Goal: Task Accomplishment & Management: Manage account settings

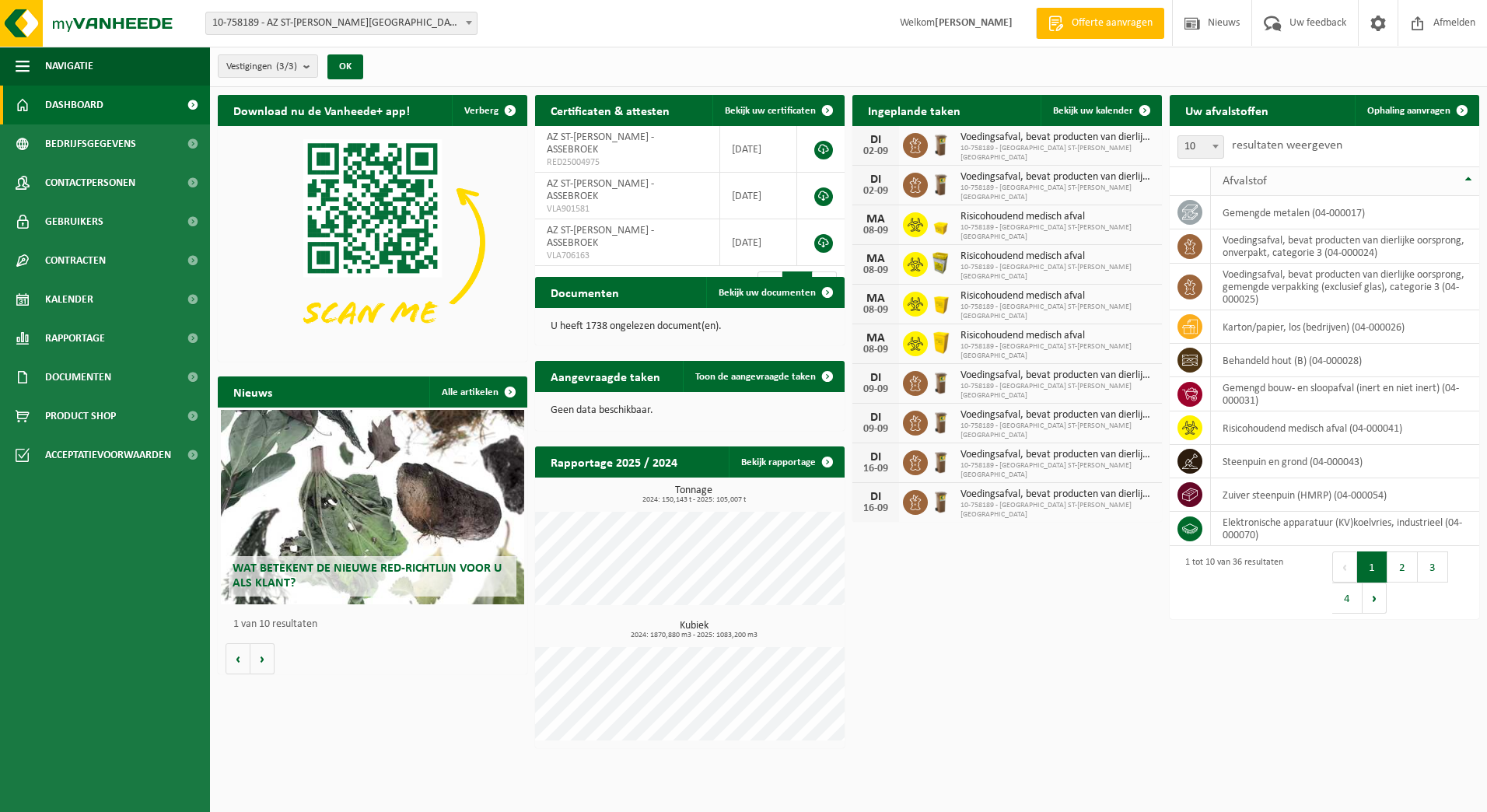
click at [1467, 181] on th "Afvalstof" at bounding box center [1346, 181] width 269 height 30
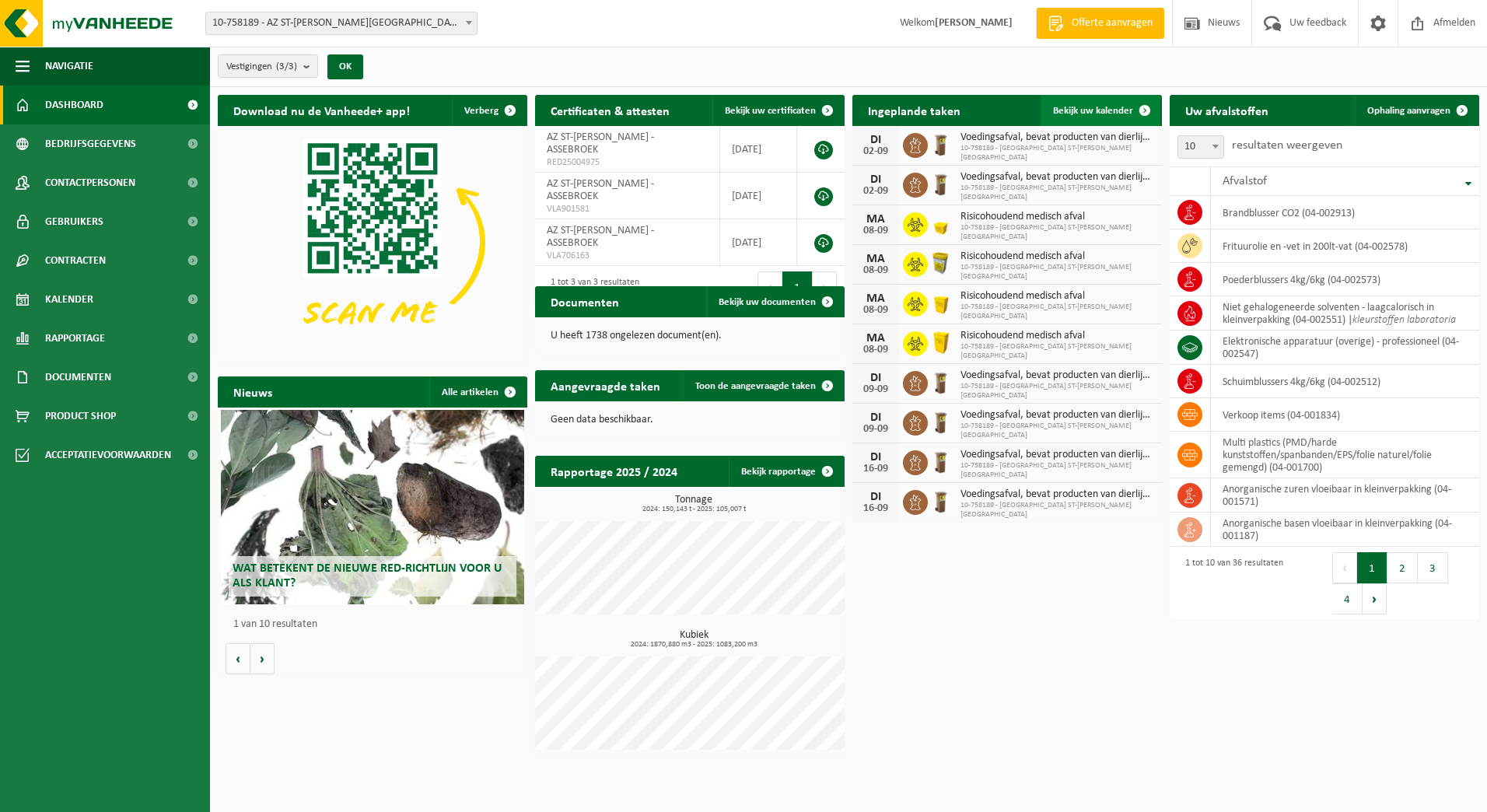
click at [1145, 104] on span at bounding box center [1145, 111] width 31 height 31
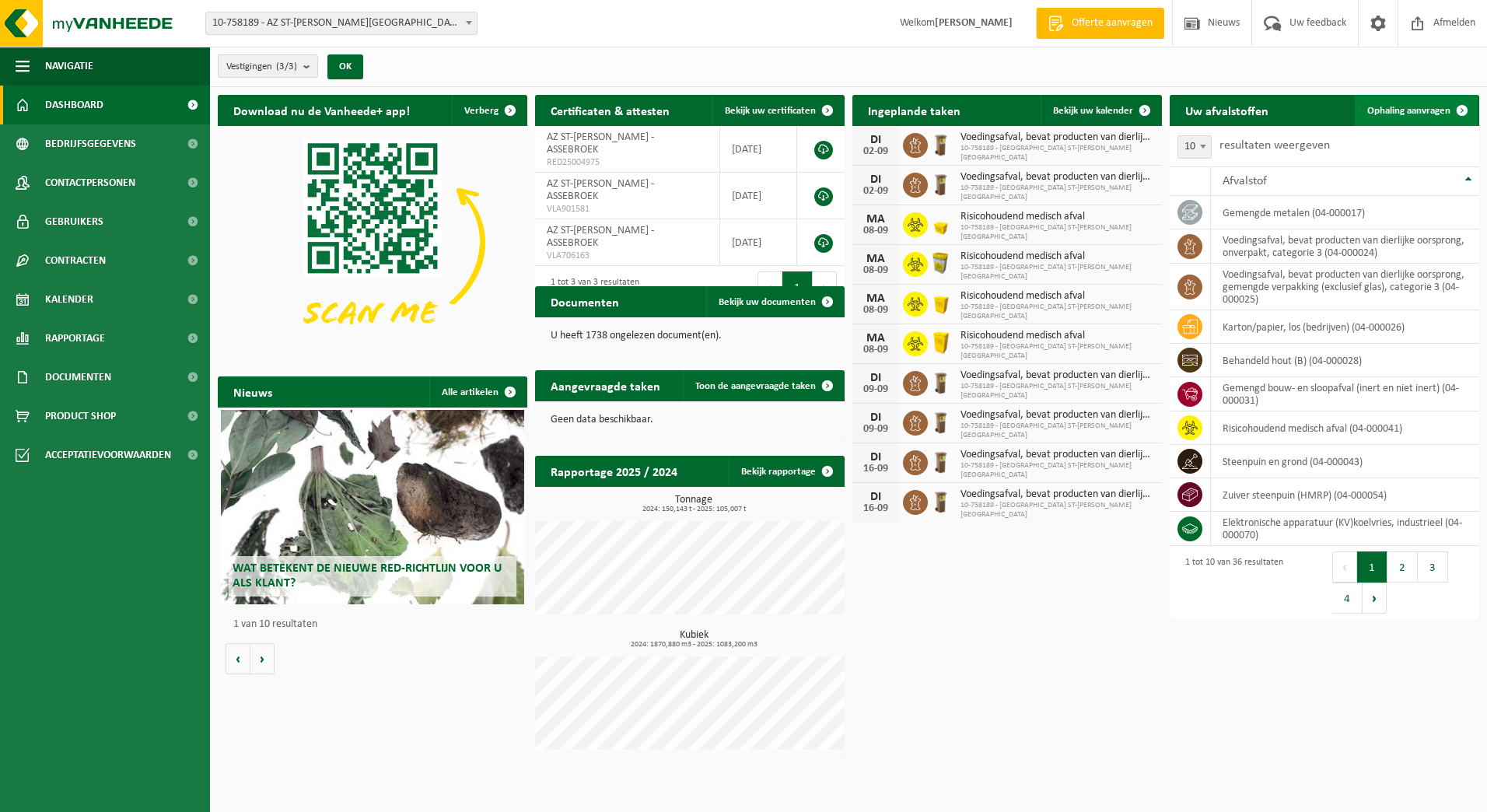
click at [1438, 112] on span "Ophaling aanvragen" at bounding box center [1409, 111] width 83 height 10
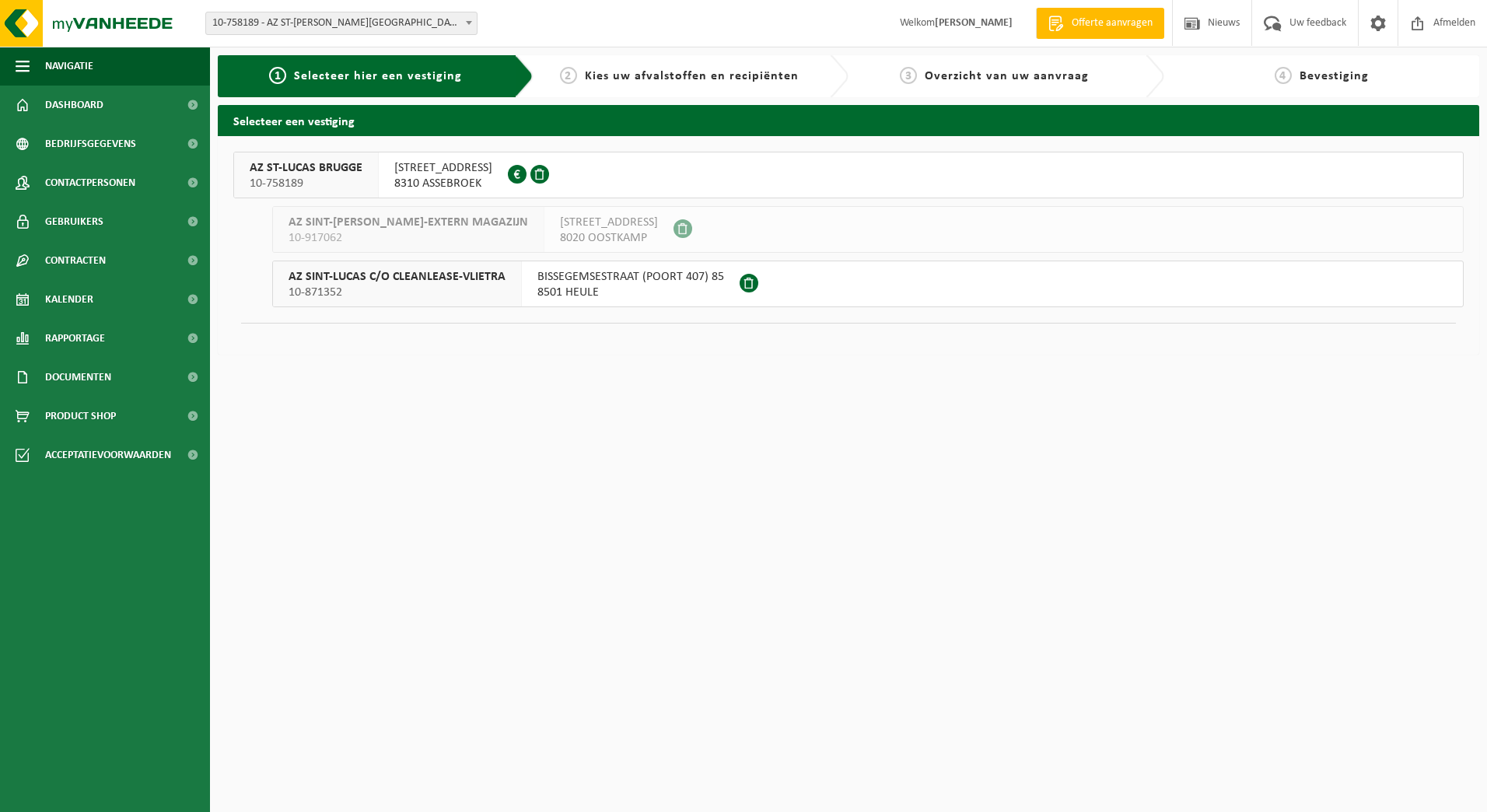
click at [444, 167] on span "ST LUCASLAAN 29" at bounding box center [443, 168] width 98 height 16
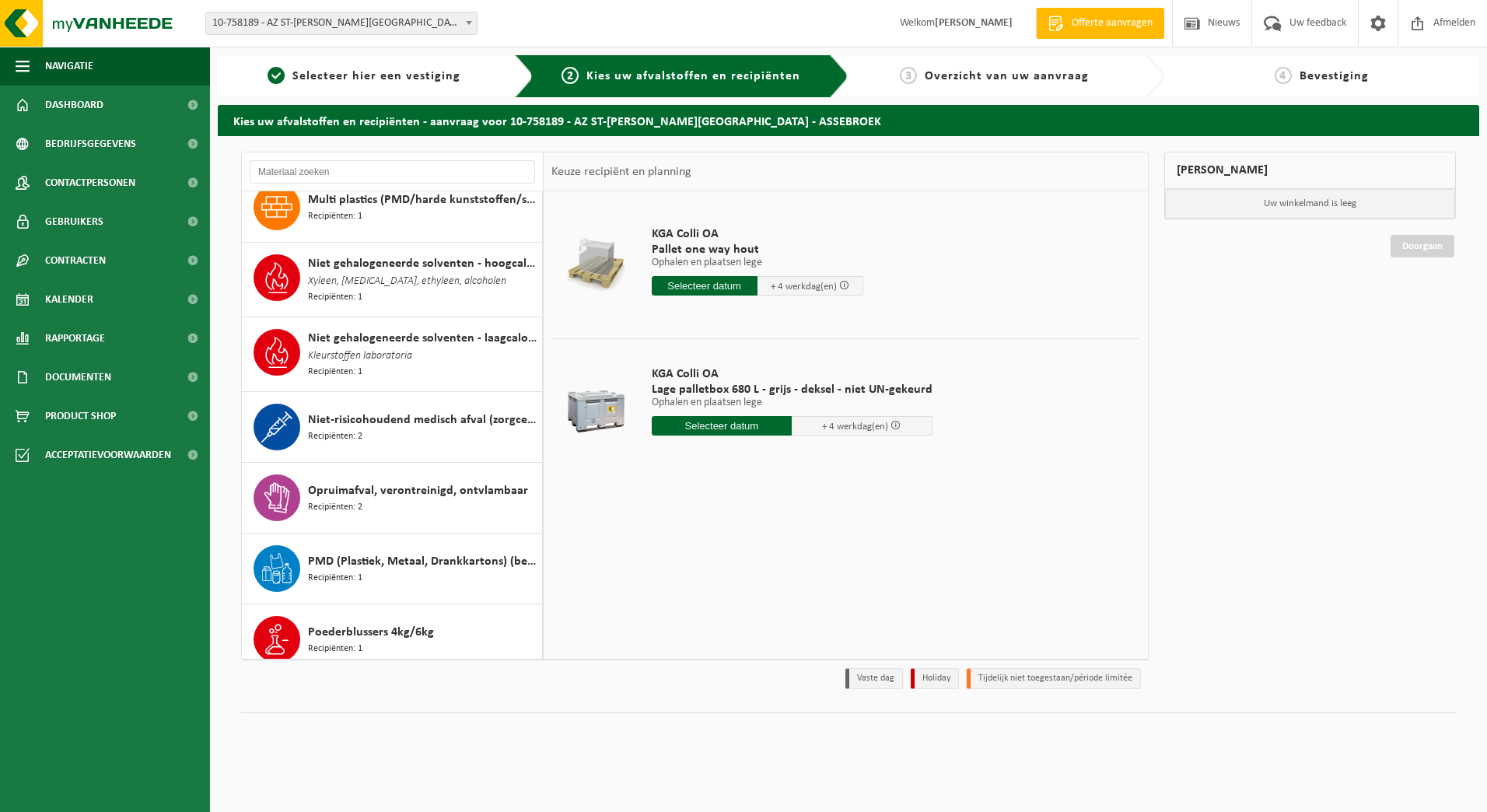
scroll to position [1401, 0]
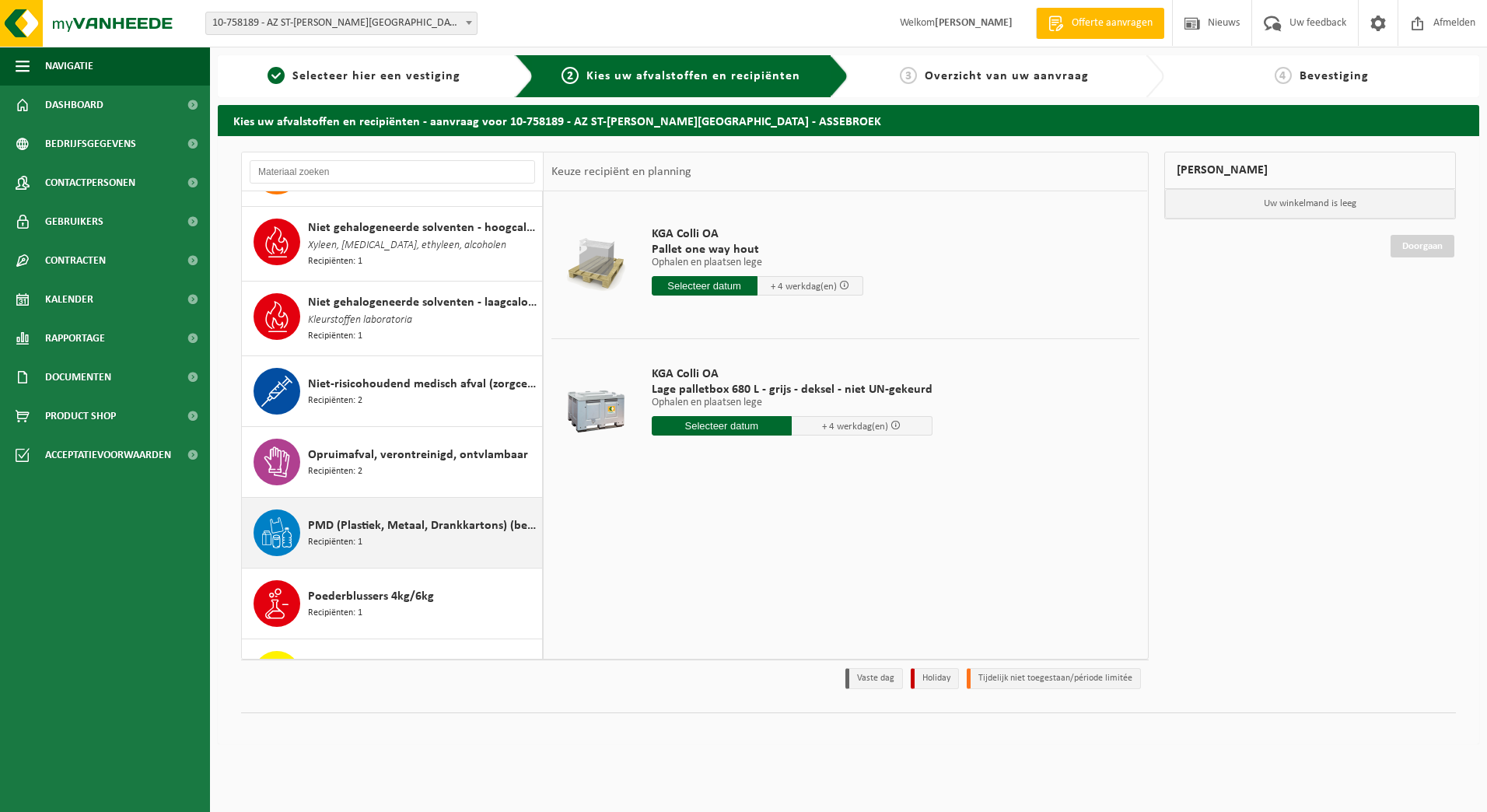
click at [371, 525] on span "PMD (Plastiek, Metaal, Drankkartons) (bedrijven)" at bounding box center [423, 525] width 230 height 18
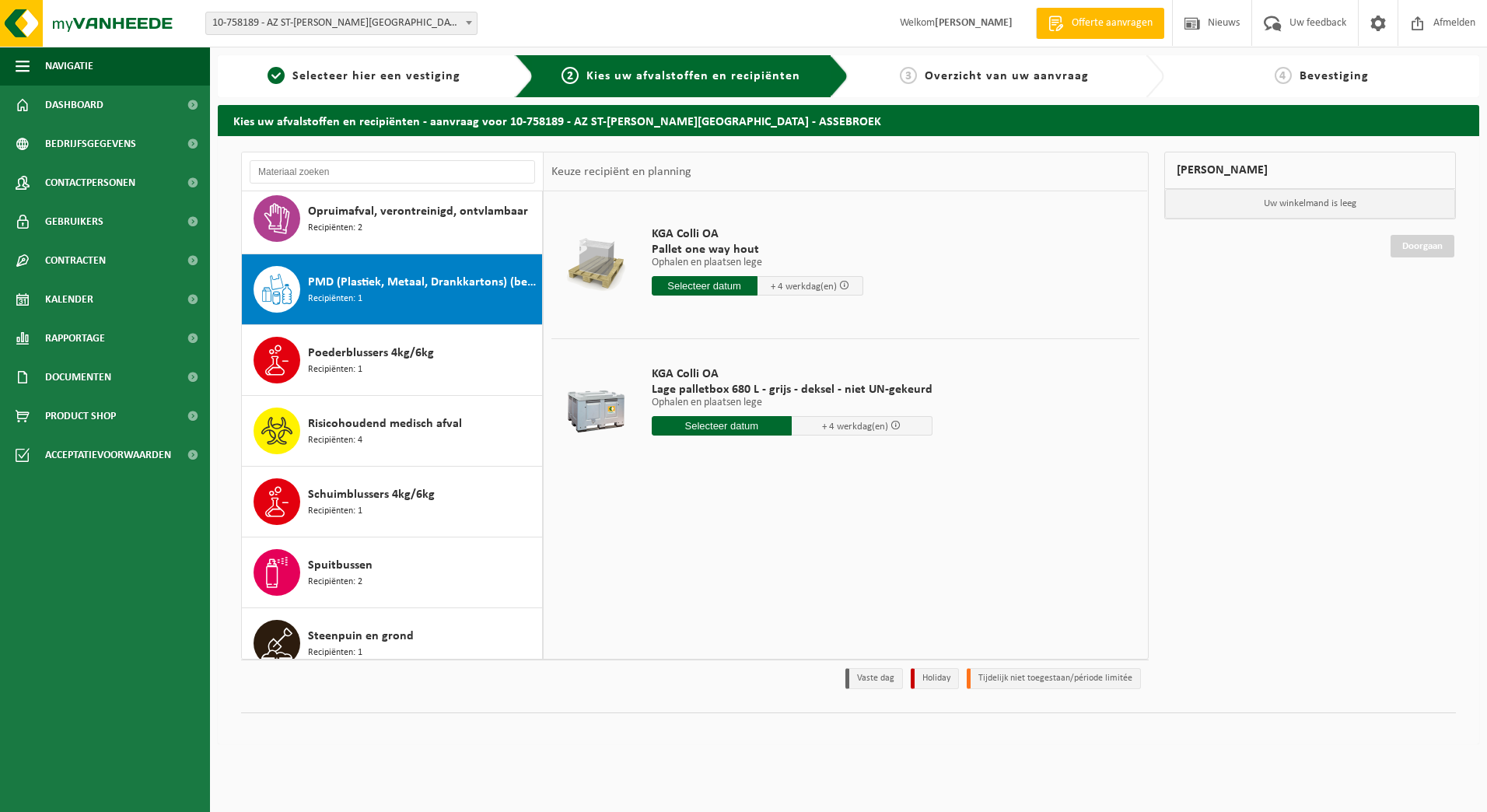
scroll to position [1702, 0]
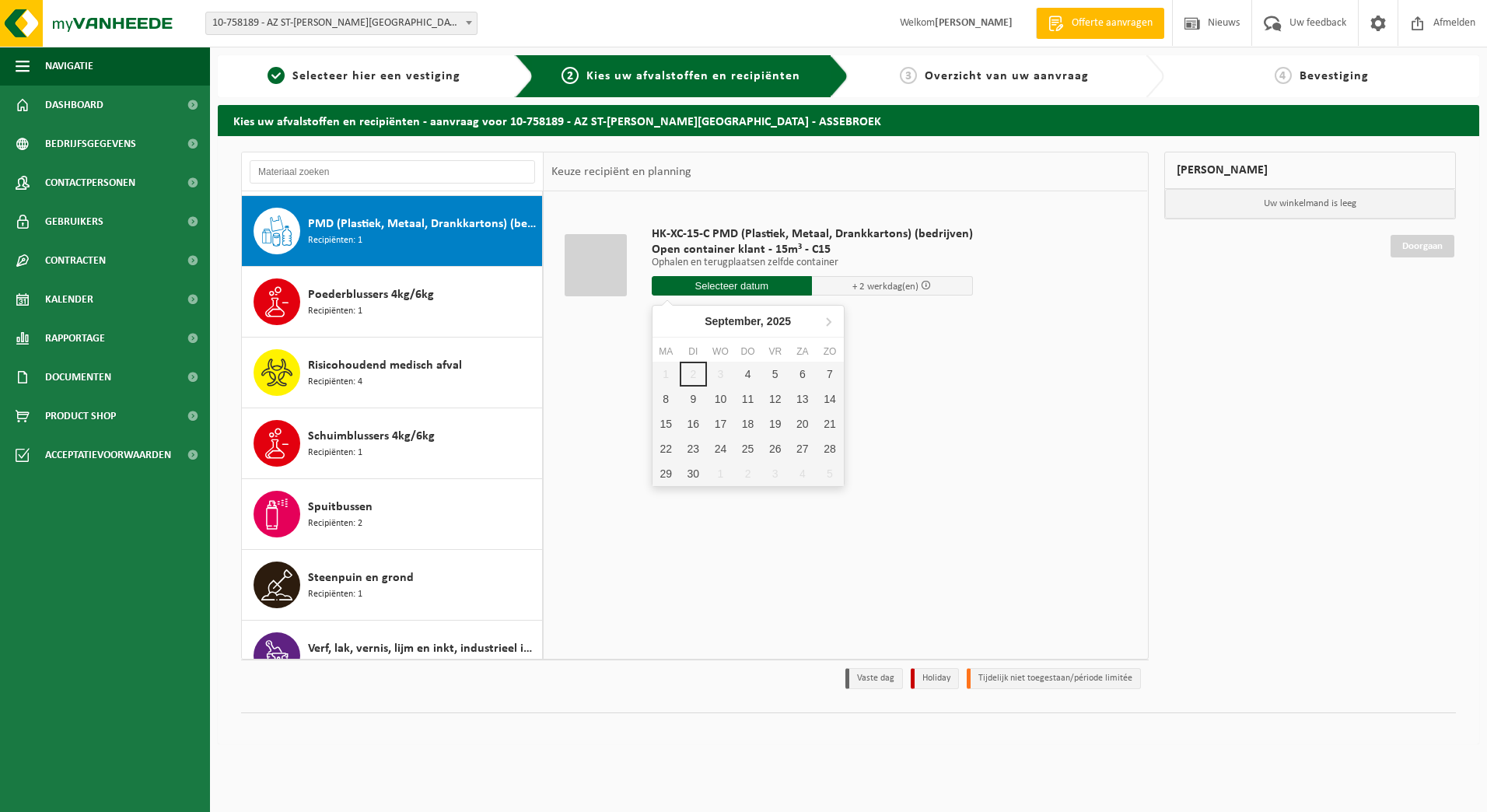
click at [730, 287] on input "text" at bounding box center [732, 286] width 161 height 19
click at [747, 372] on div "4" at bounding box center [747, 374] width 27 height 25
type input "Van 2025-09-04"
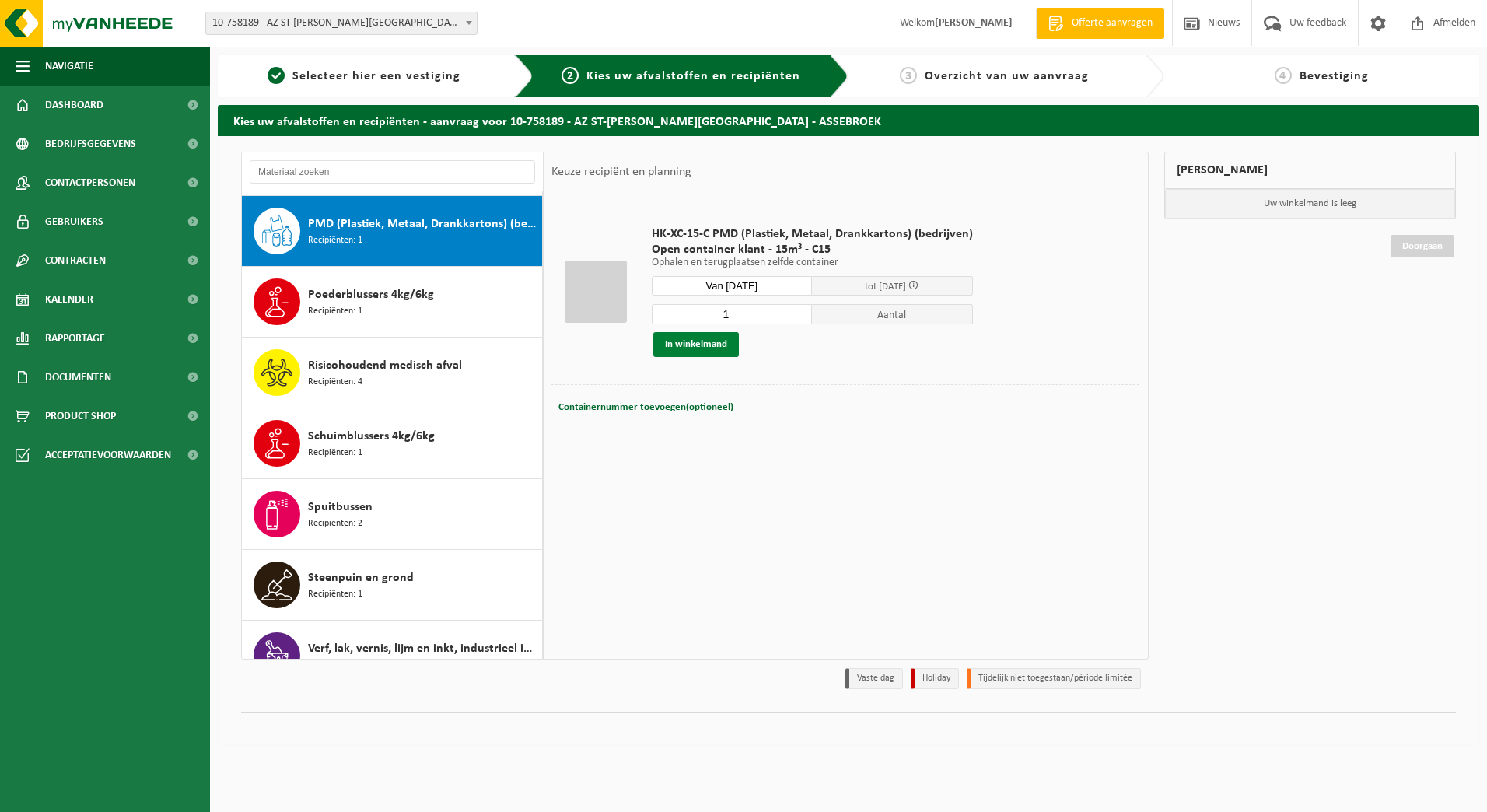
click at [714, 345] on button "In winkelmand" at bounding box center [696, 345] width 85 height 25
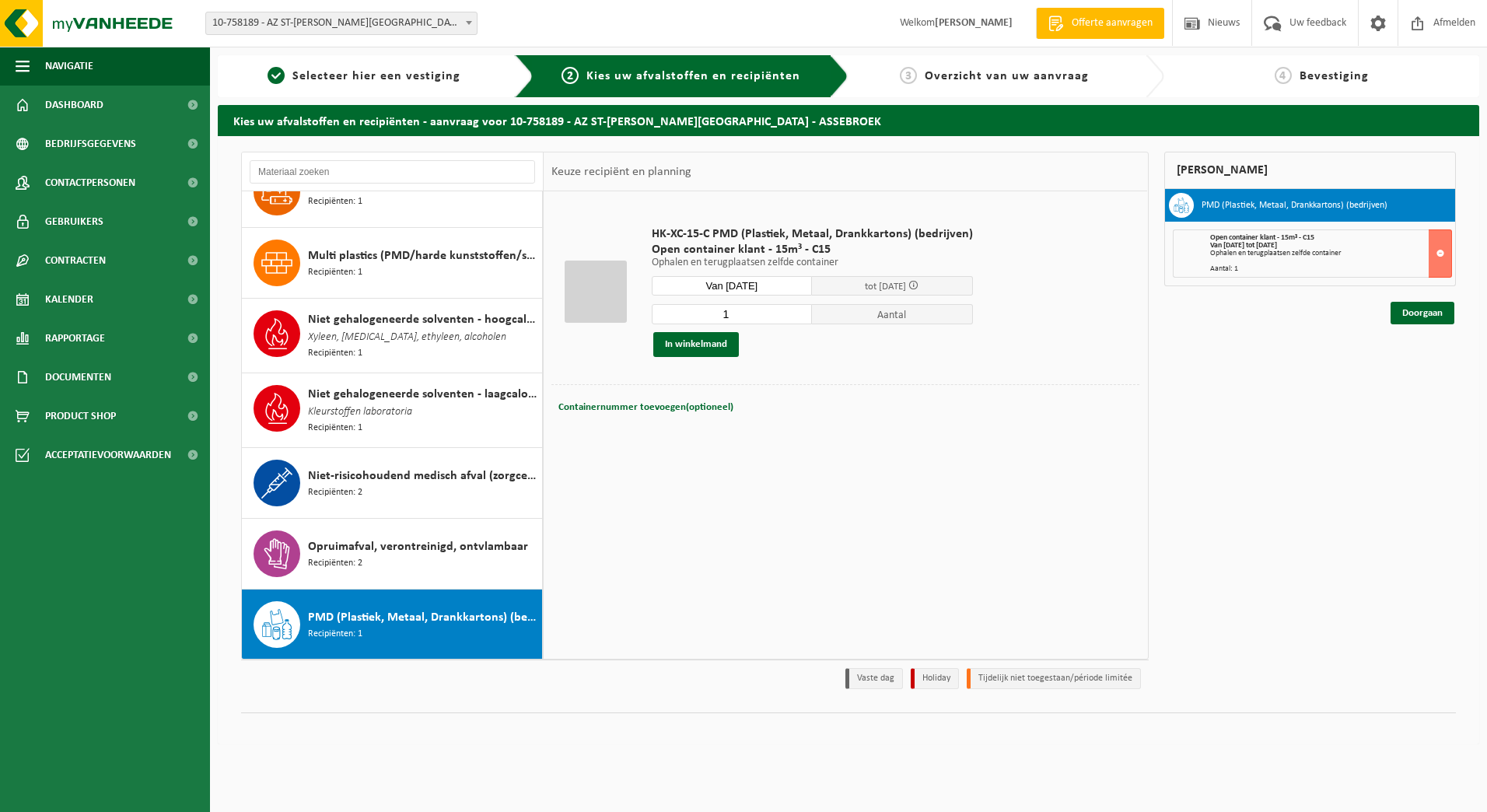
scroll to position [1322, 0]
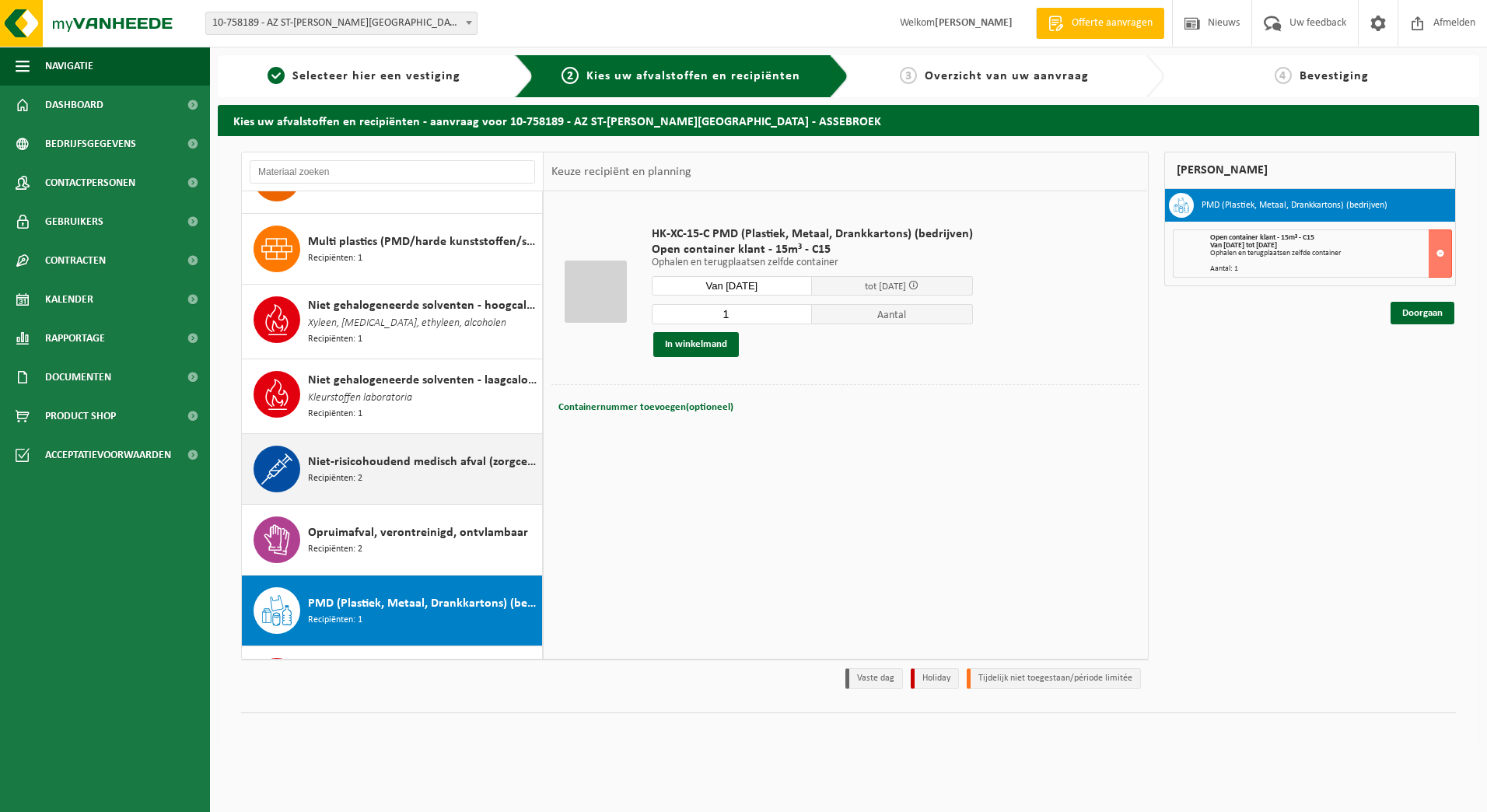
click at [408, 467] on div "Niet-risicohoudend medisch afval (zorgcentra) Recipiënten: 2" at bounding box center [423, 469] width 230 height 47
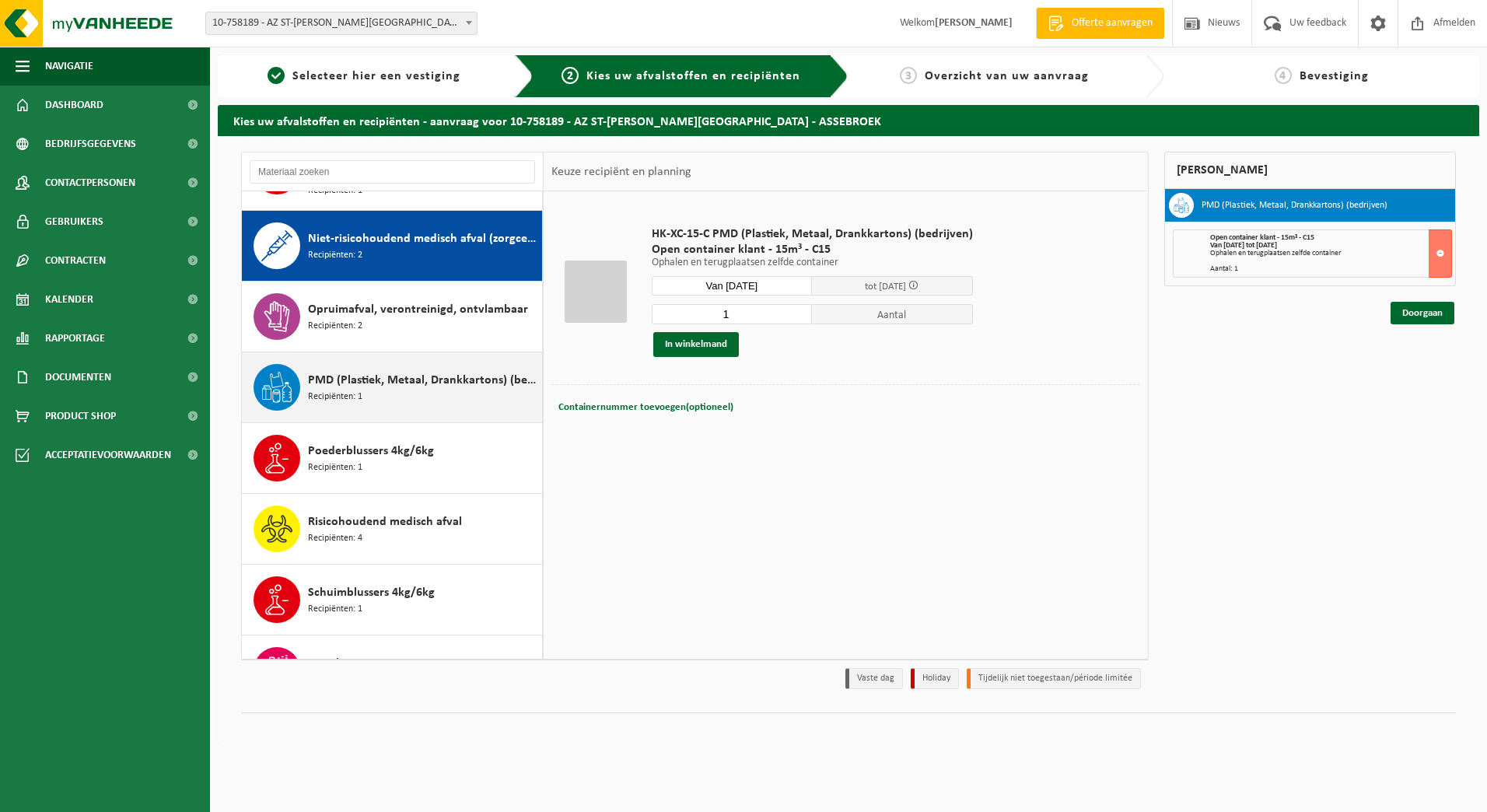
scroll to position [1560, 0]
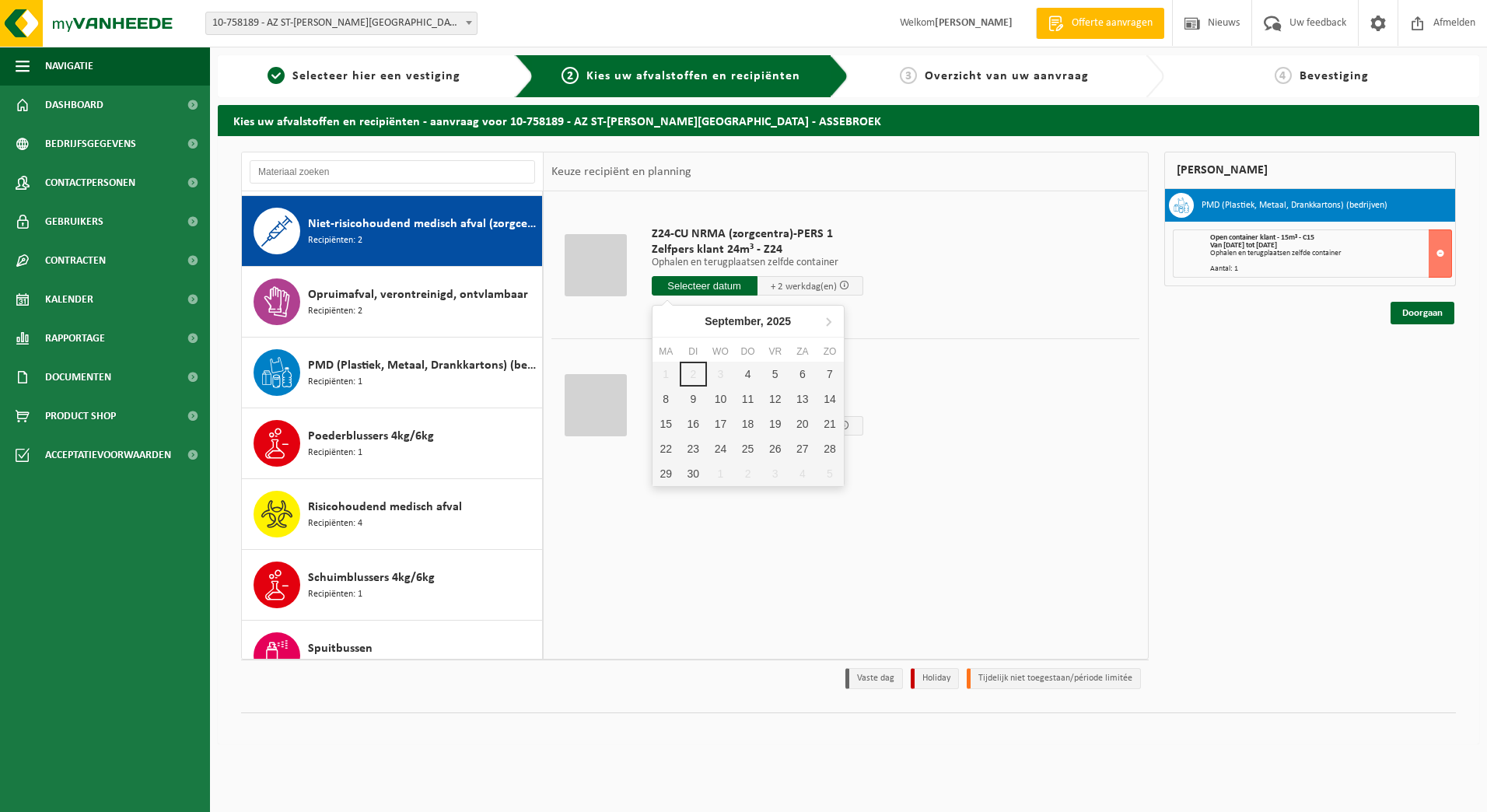
click at [691, 287] on input "text" at bounding box center [704, 286] width 106 height 19
click at [777, 375] on div "5" at bounding box center [774, 374] width 27 height 25
type input "Van 2025-09-05"
type input "2025-09-05"
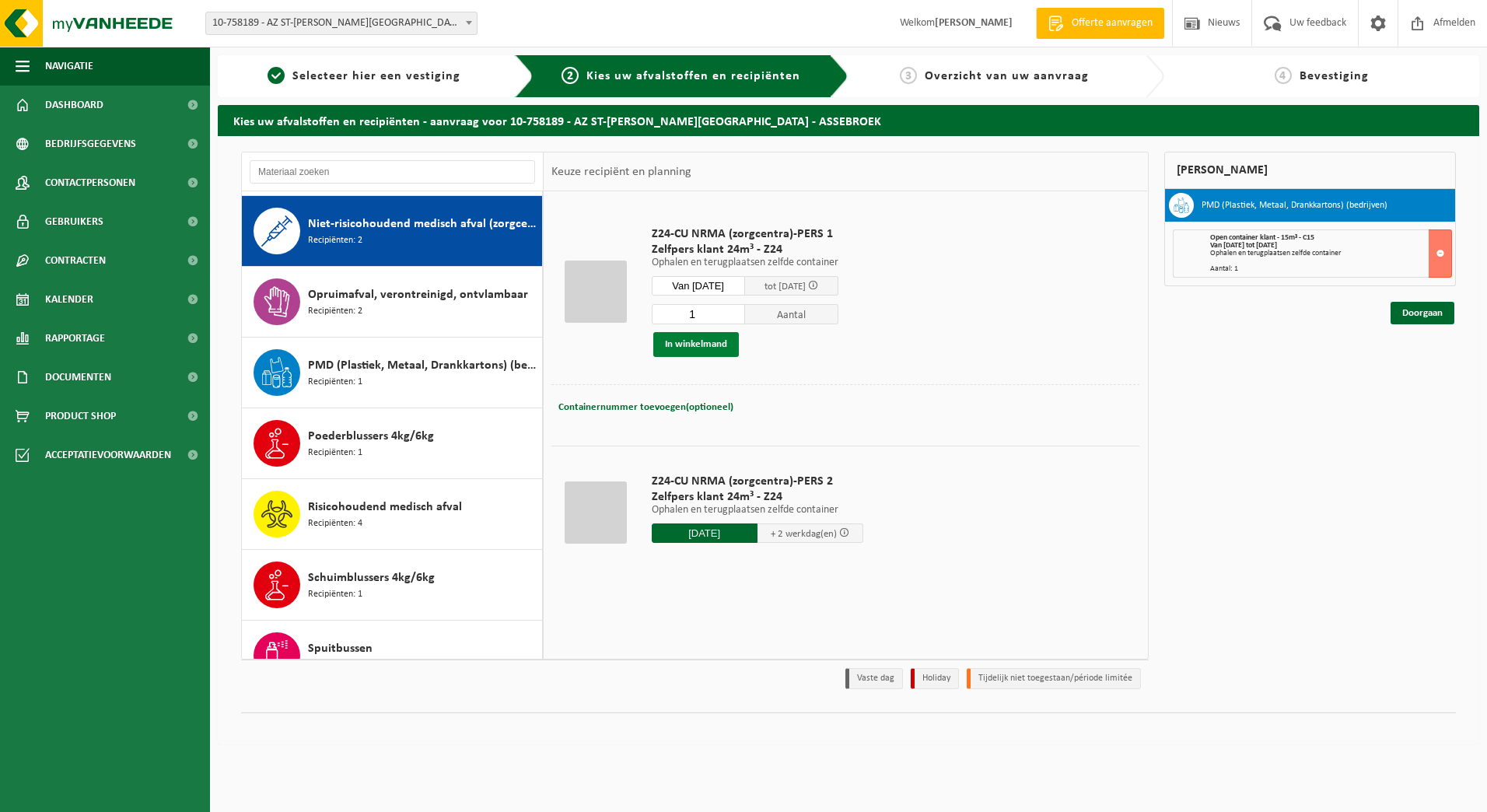
click at [699, 346] on button "In winkelmand" at bounding box center [696, 345] width 85 height 25
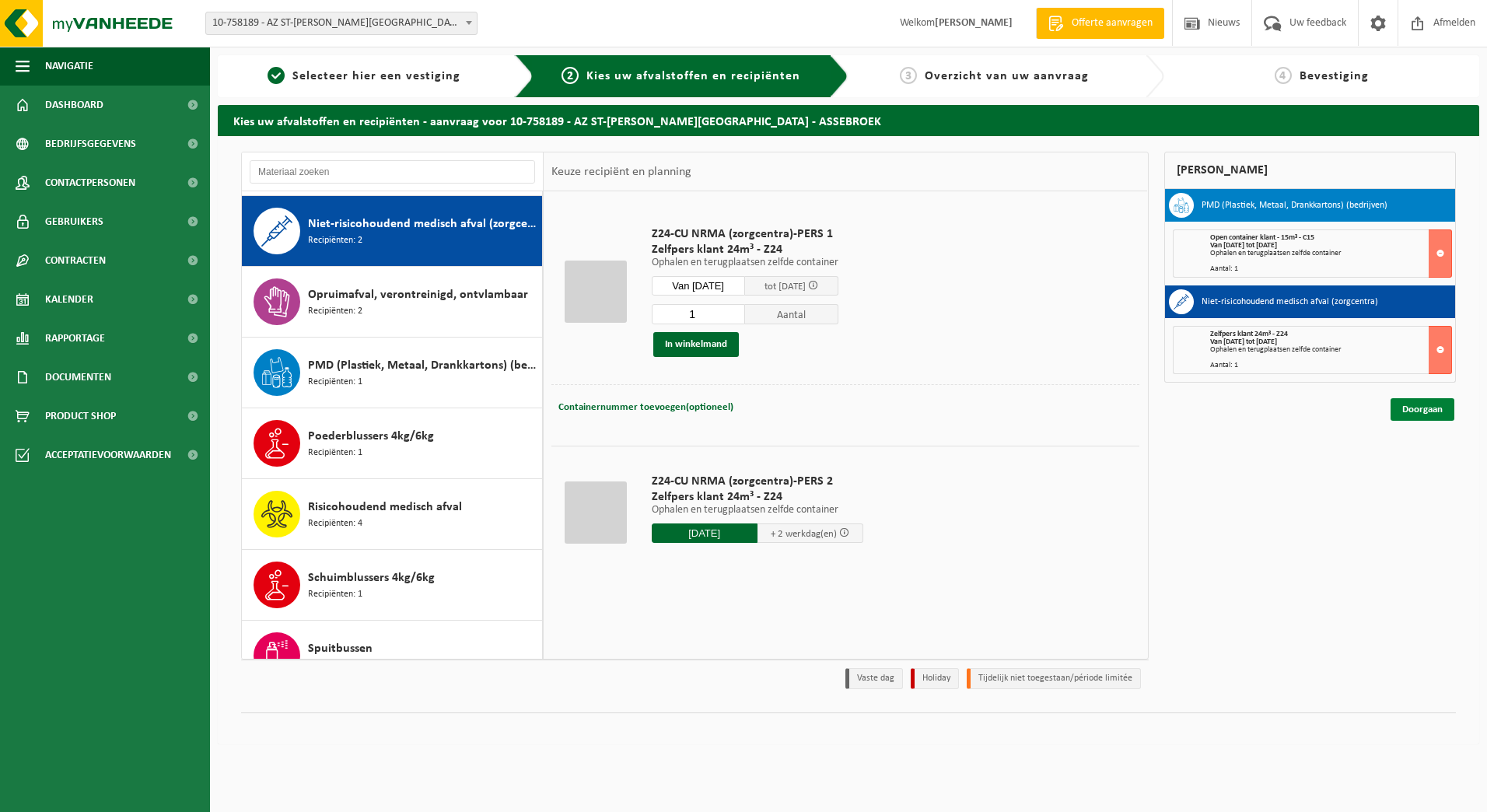
click at [1421, 413] on link "Doorgaan" at bounding box center [1422, 410] width 64 height 23
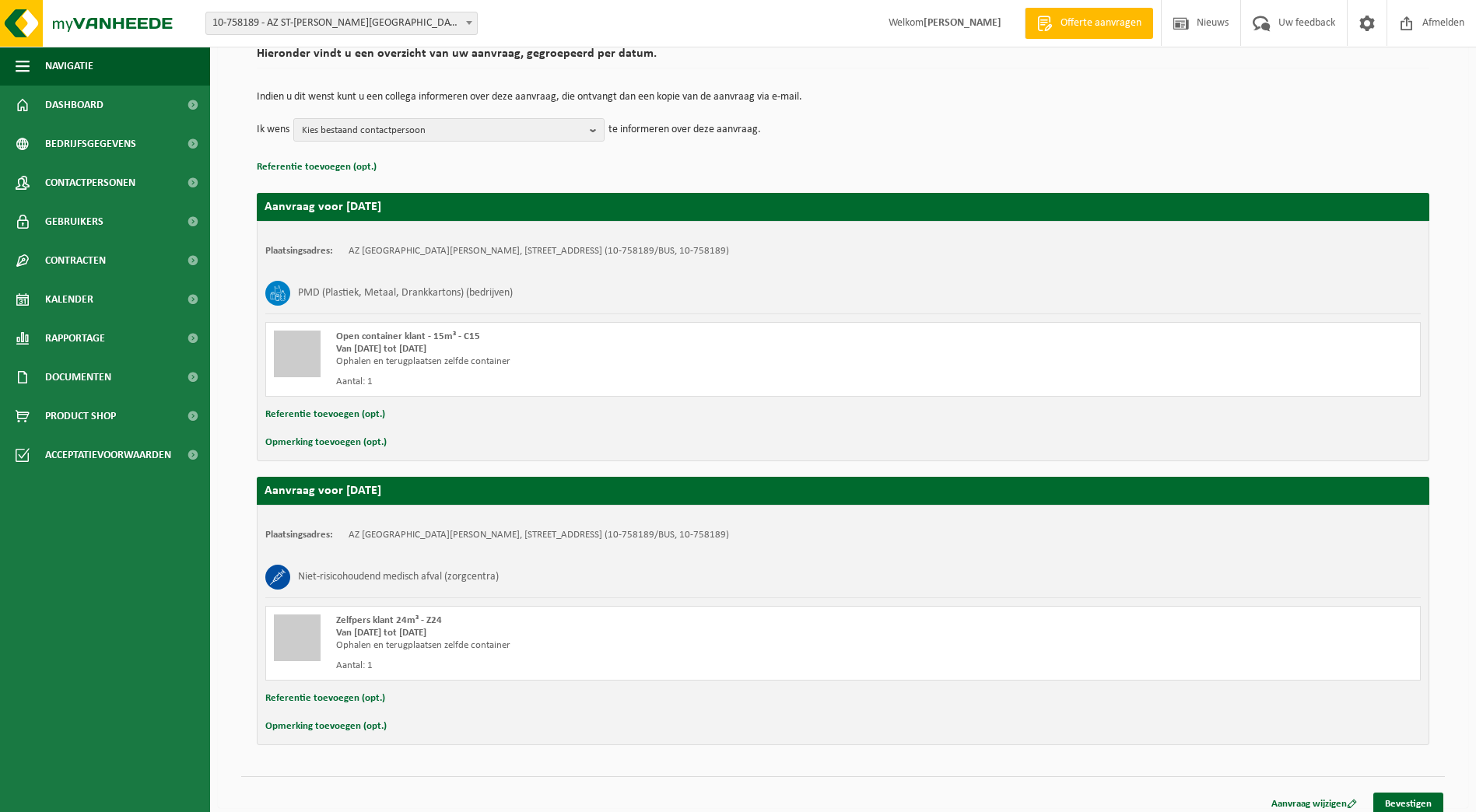
scroll to position [140, 0]
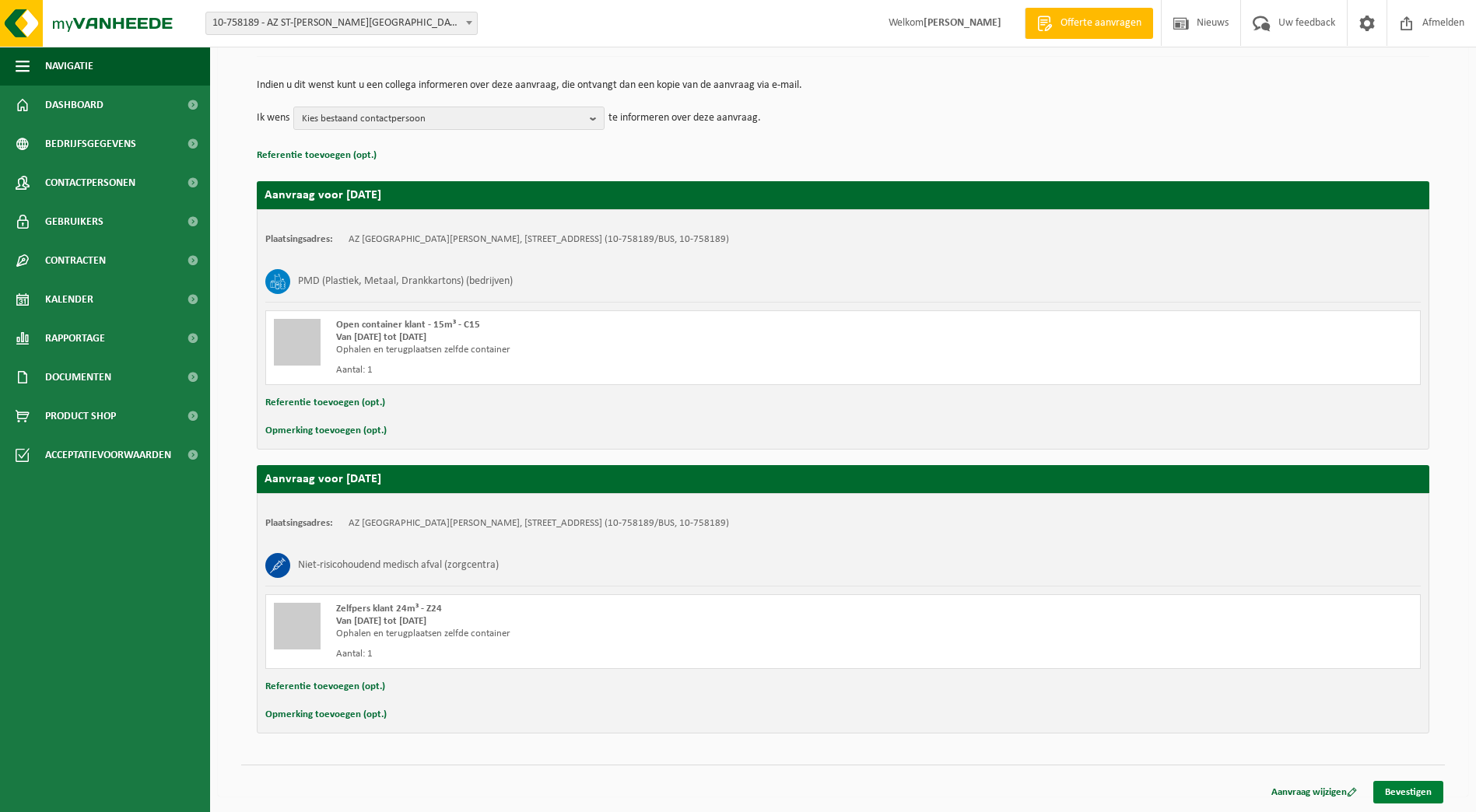
click at [1408, 792] on link "Bevestigen" at bounding box center [1408, 793] width 70 height 23
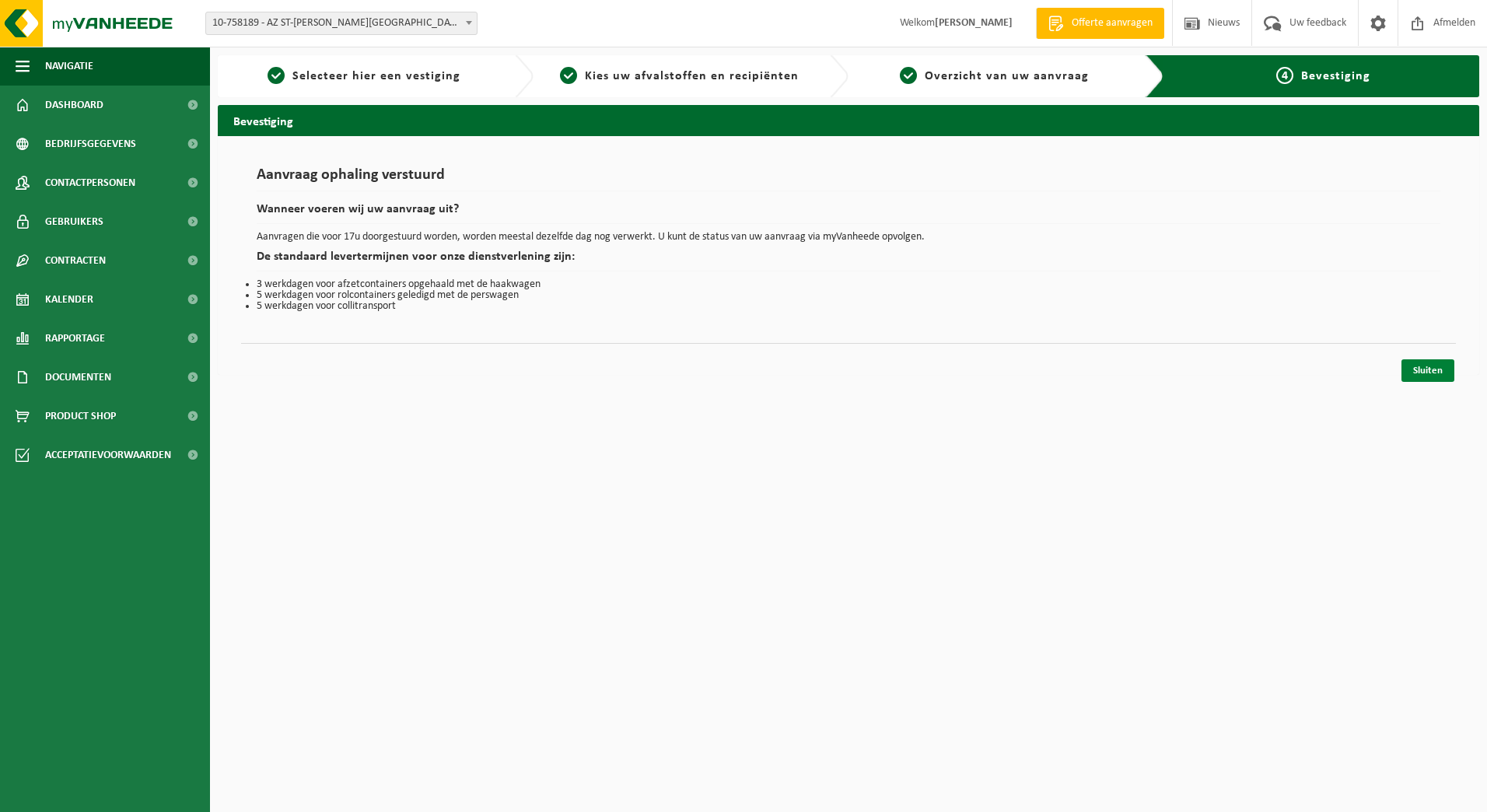
click at [1436, 374] on link "Sluiten" at bounding box center [1428, 371] width 53 height 23
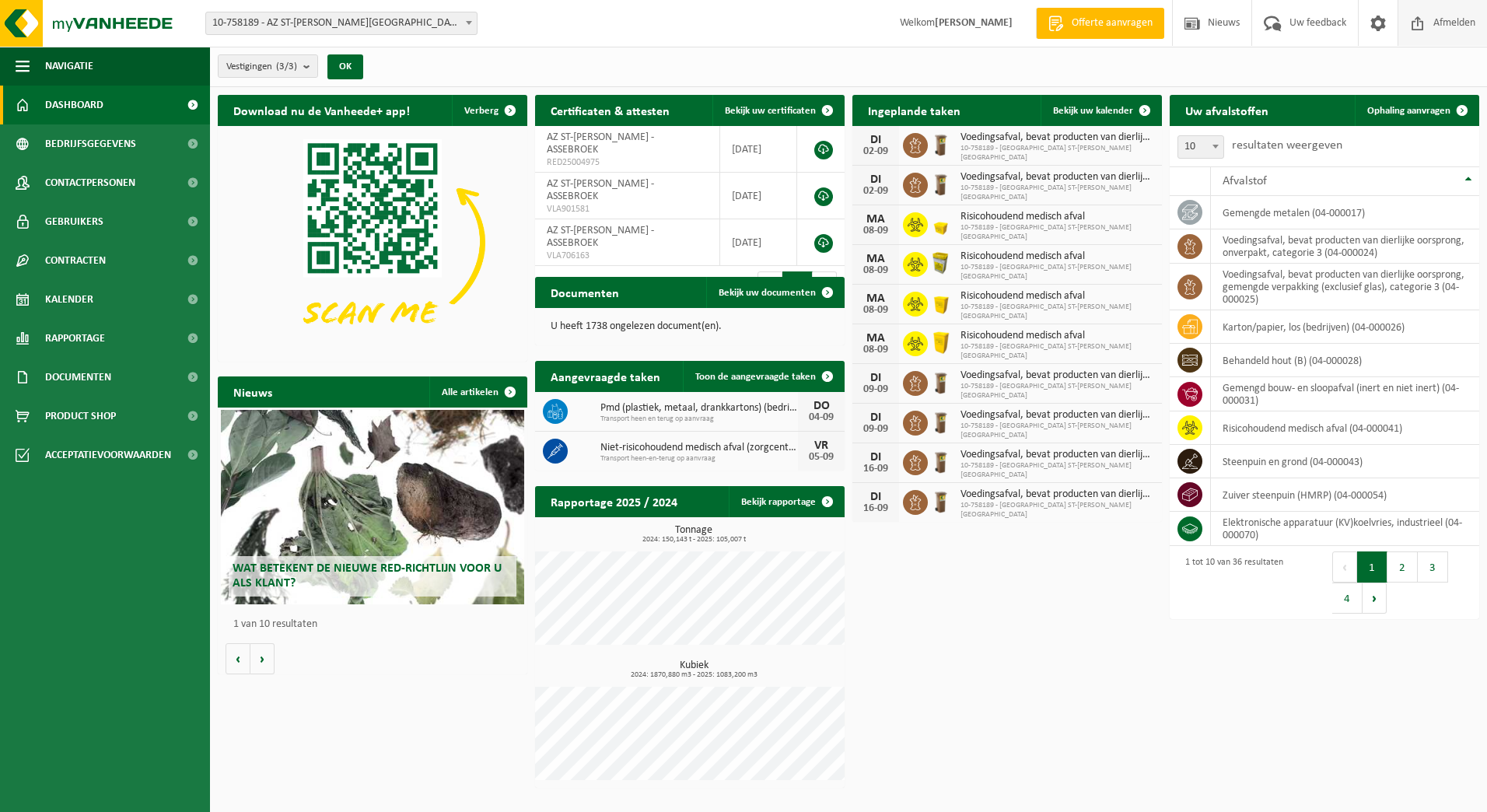
click at [1448, 23] on span "Afmelden" at bounding box center [1454, 23] width 50 height 46
